Goal: Information Seeking & Learning: Learn about a topic

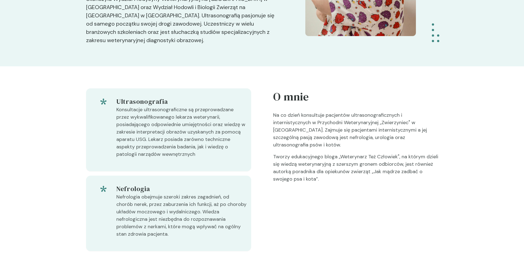
scroll to position [27, 0]
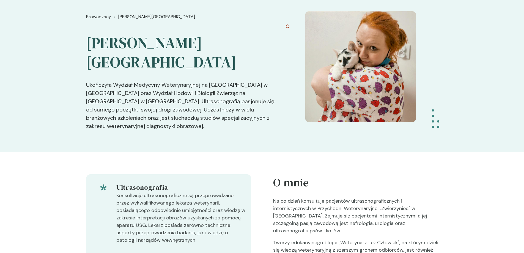
click at [352, 56] on img at bounding box center [360, 66] width 111 height 111
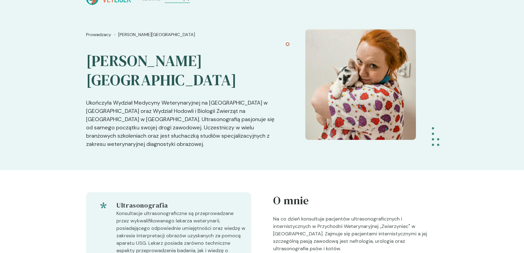
scroll to position [0, 0]
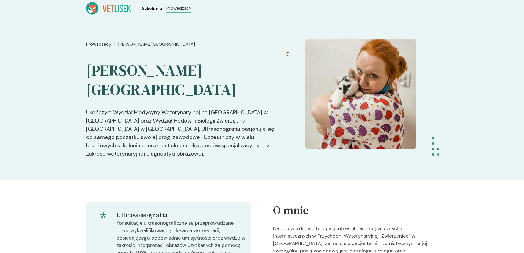
click at [146, 10] on span "Szkolenia" at bounding box center [152, 8] width 20 height 7
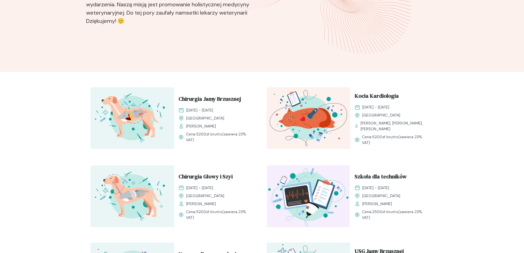
scroll to position [137, 0]
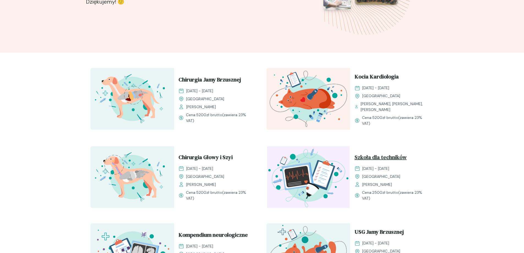
click at [392, 156] on span "Szkoła dla techników" at bounding box center [380, 158] width 52 height 10
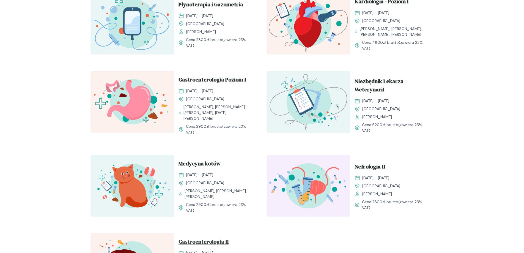
scroll to position [522, 0]
click at [208, 86] on span "Gastroenterologia Poziom I" at bounding box center [211, 81] width 67 height 10
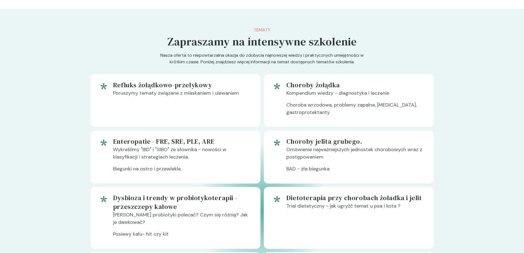
scroll to position [302, 0]
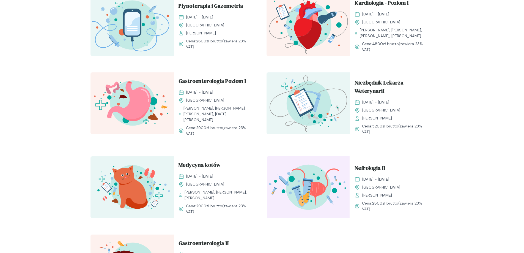
scroll to position [521, 0]
click at [188, 87] on span "Gastroenterologia Poziom I" at bounding box center [211, 82] width 67 height 10
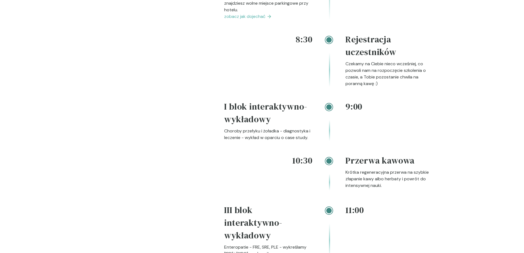
scroll to position [770, 0]
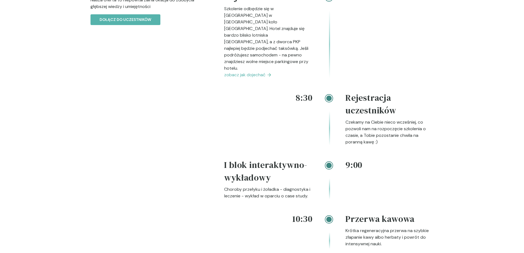
drag, startPoint x: 0, startPoint y: 64, endPoint x: 35, endPoint y: 33, distance: 46.6
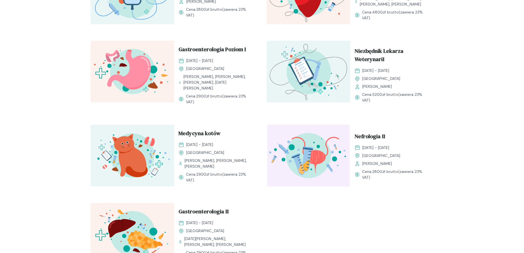
scroll to position [604, 0]
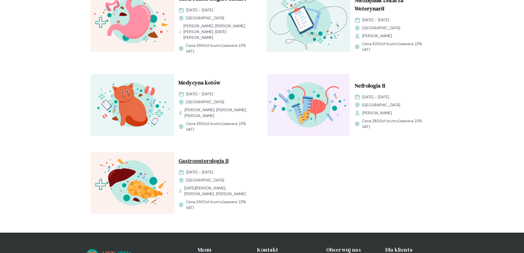
click at [205, 164] on span "Gastroenterologia II" at bounding box center [203, 161] width 50 height 10
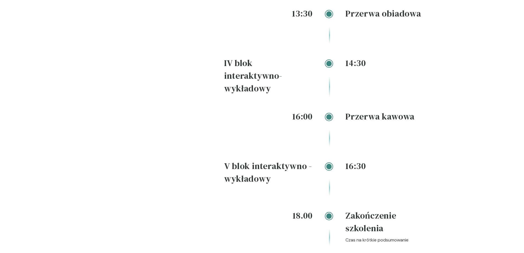
scroll to position [1045, 0]
